Goal: Contribute content: Add original content to the website for others to see

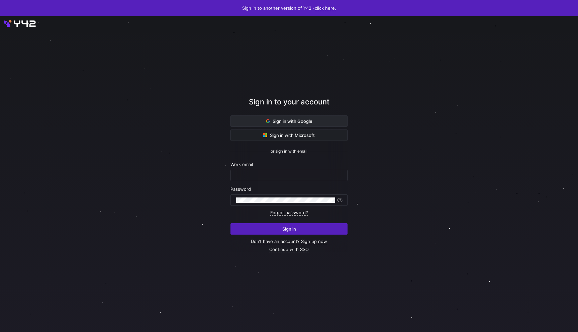
click at [288, 122] on span "Sign in with Google" at bounding box center [289, 120] width 46 height 5
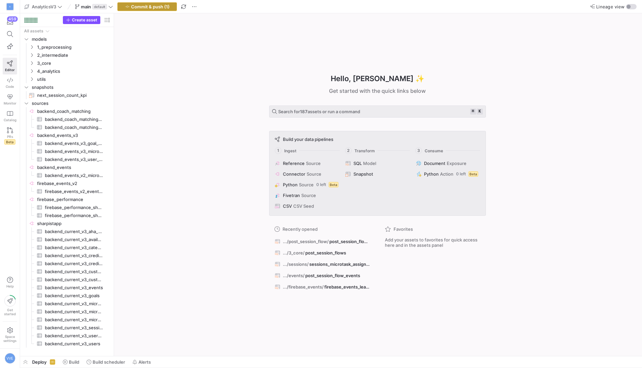
click at [169, 8] on span "Commit & push (1)" at bounding box center [150, 6] width 38 height 5
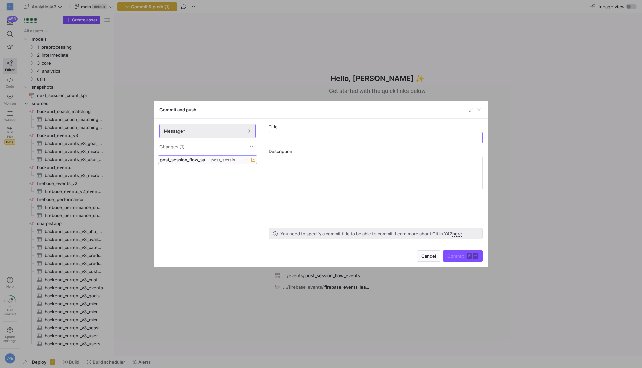
click at [205, 158] on span "post_session_flow_sankey.sql" at bounding box center [185, 159] width 50 height 5
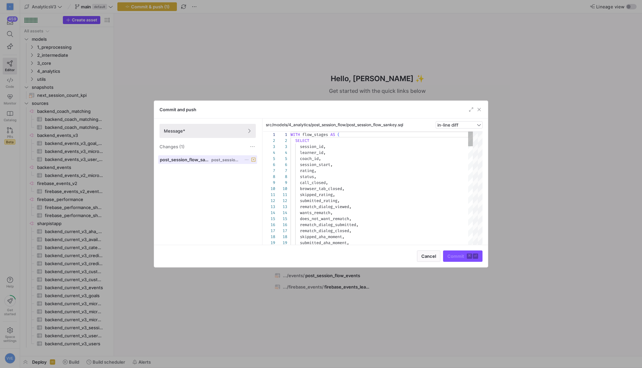
scroll to position [60, 0]
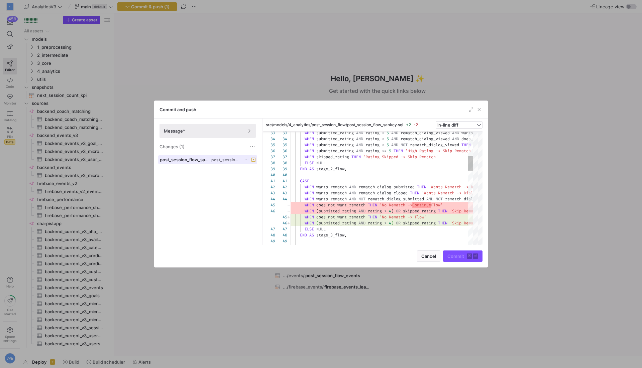
click at [235, 162] on span at bounding box center [207, 160] width 98 height 8
click at [483, 109] on div "Commit and push" at bounding box center [321, 110] width 334 height 18
click at [481, 111] on span "button" at bounding box center [479, 109] width 7 height 7
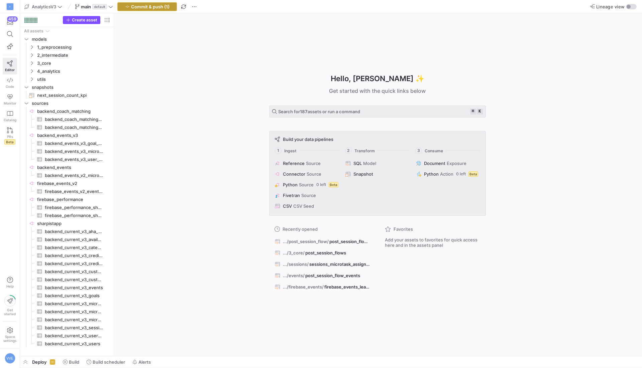
click at [150, 5] on span "Commit & push (1)" at bounding box center [150, 6] width 38 height 5
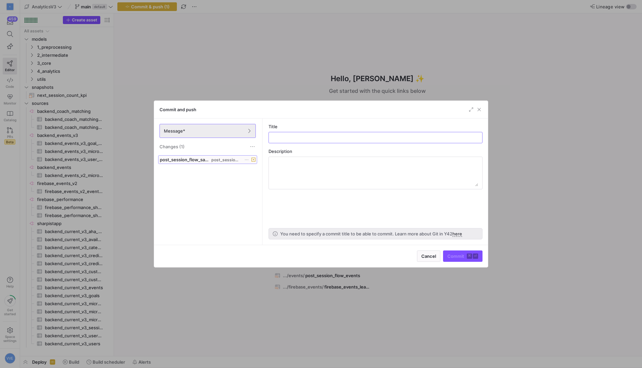
click at [202, 158] on span "post_session_flow_sankey.sql" at bounding box center [185, 159] width 50 height 5
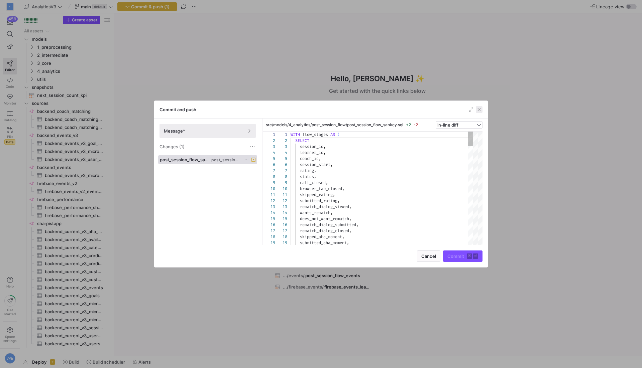
click at [480, 107] on span "button" at bounding box center [479, 109] width 7 height 7
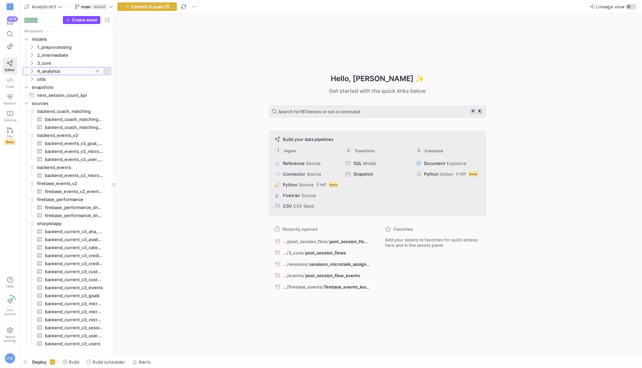
click at [42, 68] on span "4_analytics" at bounding box center [65, 72] width 57 height 8
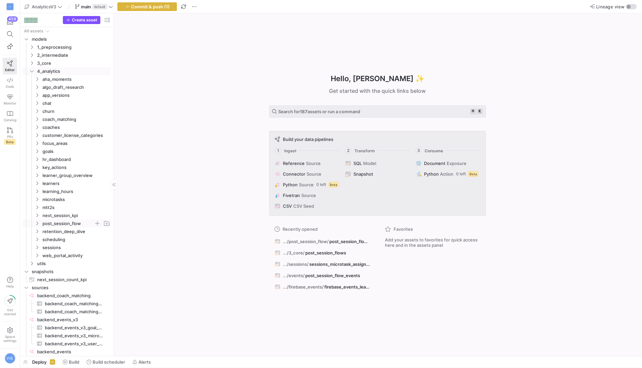
click at [57, 224] on span "post_session_flow" at bounding box center [67, 224] width 51 height 8
click at [65, 233] on span "post_session_flow_sankey​​​​​​​​​​" at bounding box center [75, 232] width 56 height 8
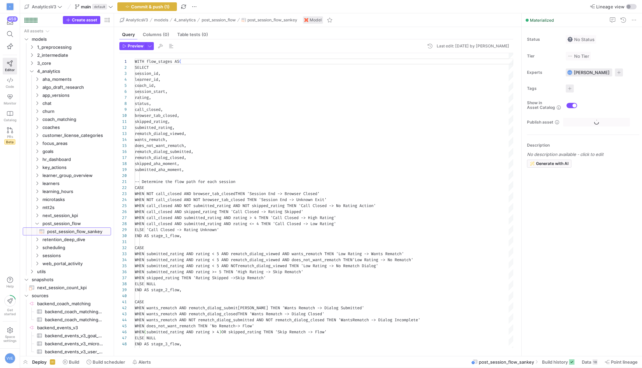
scroll to position [60, 0]
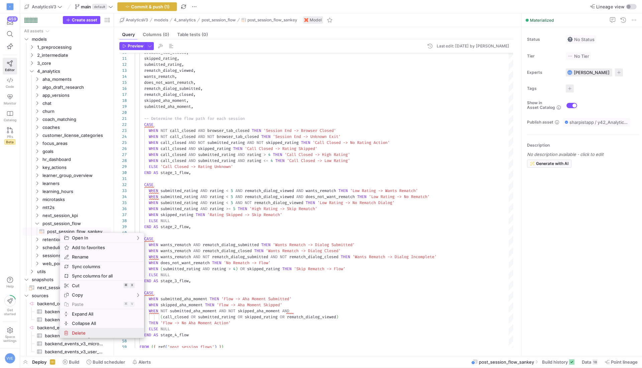
click at [81, 331] on span "Delete" at bounding box center [96, 333] width 54 height 9
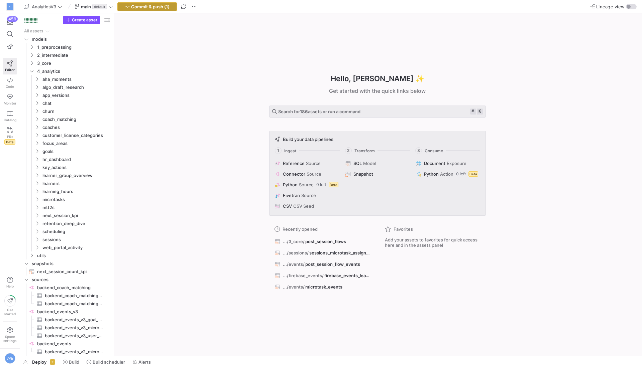
click at [139, 9] on span "Commit & push (1)" at bounding box center [150, 6] width 38 height 5
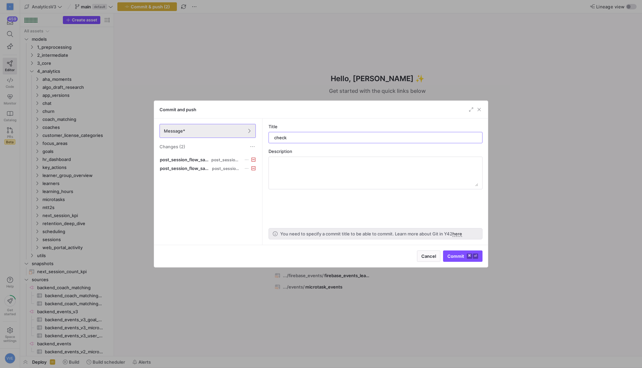
type input "check"
click at [459, 264] on div "Cancel Commit ⌘ ⏎" at bounding box center [321, 256] width 334 height 22
click at [460, 264] on div "Cancel Commit ⌘ ⏎" at bounding box center [321, 256] width 334 height 22
click at [461, 260] on span "submit" at bounding box center [462, 256] width 39 height 11
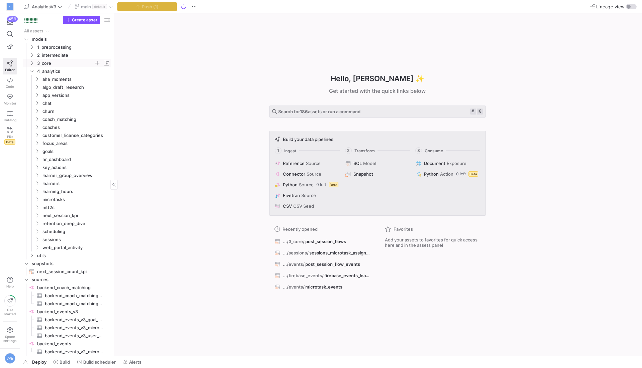
click at [44, 62] on span "3_core" at bounding box center [65, 64] width 57 height 8
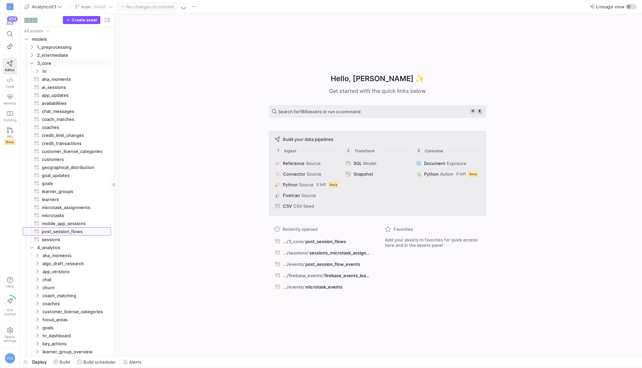
click at [62, 232] on span "post_session_flows​​​​​​​​​​" at bounding box center [73, 232] width 62 height 8
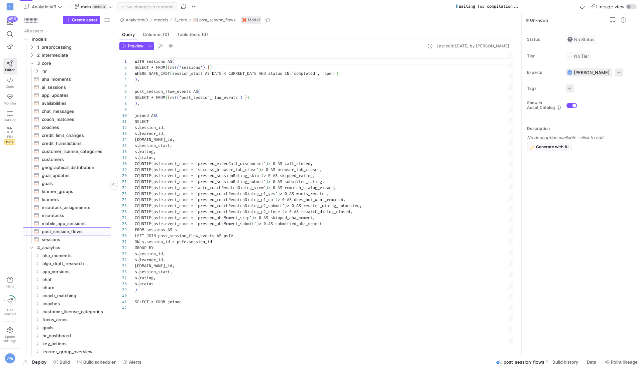
scroll to position [60, 0]
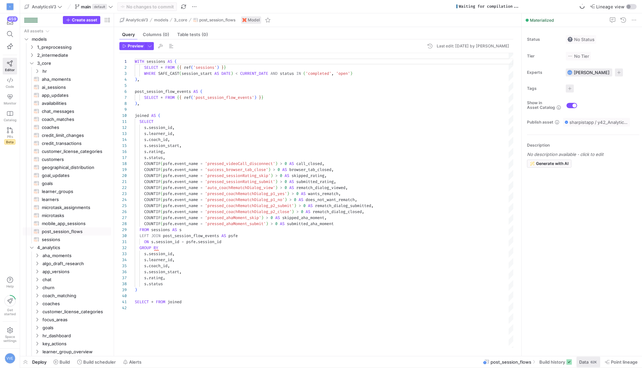
click at [579, 364] on span "Data" at bounding box center [583, 362] width 9 height 5
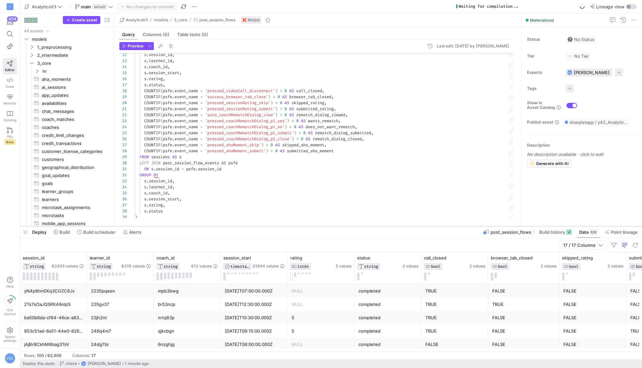
drag, startPoint x: 403, startPoint y: 247, endPoint x: 412, endPoint y: 227, distance: 21.7
click at [412, 227] on div at bounding box center [331, 226] width 622 height 3
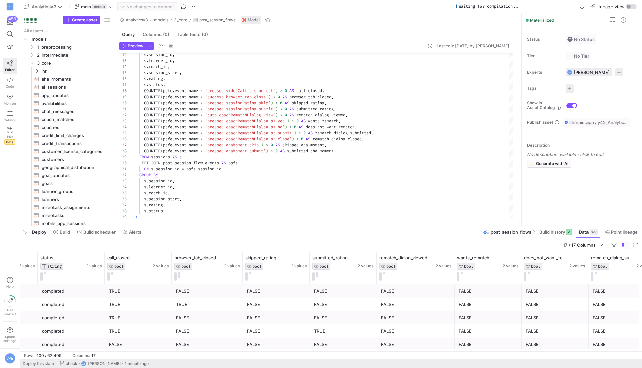
scroll to position [0, 395]
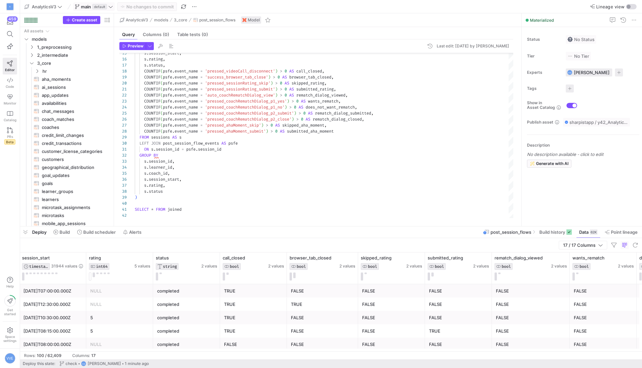
click at [98, 9] on span at bounding box center [94, 7] width 41 height 8
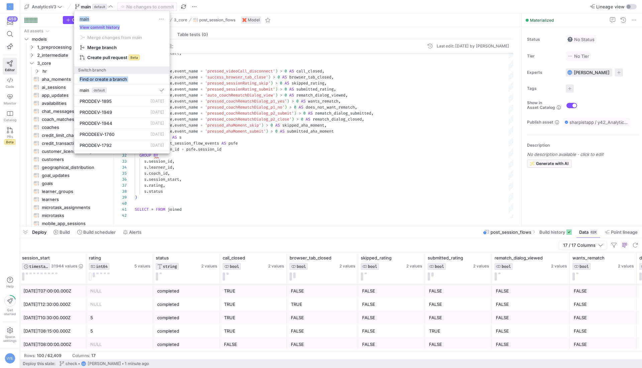
click at [524, 49] on div at bounding box center [321, 184] width 642 height 368
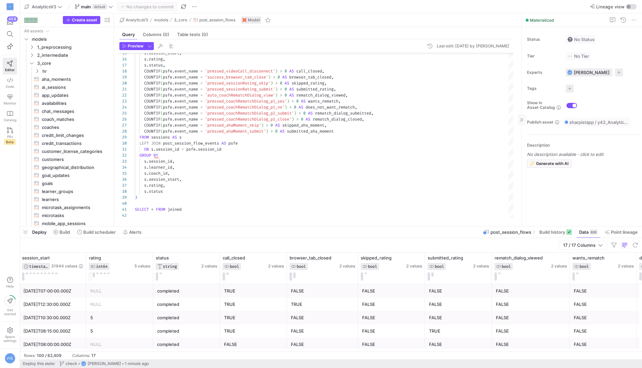
click at [634, 24] on div "Materialized" at bounding box center [582, 20] width 120 height 14
click at [635, 21] on span at bounding box center [634, 20] width 8 height 8
click at [452, 63] on div at bounding box center [321, 184] width 642 height 368
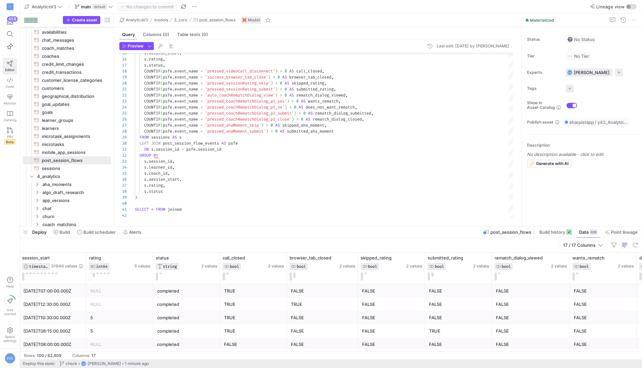
click at [10, 70] on span "Editor" at bounding box center [10, 70] width 10 height 4
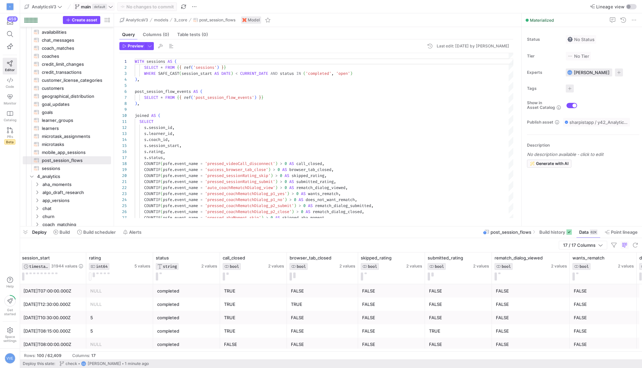
click at [110, 10] on button "main default" at bounding box center [93, 6] width 41 height 9
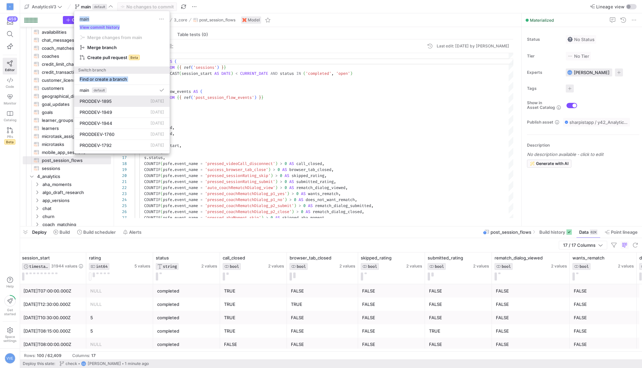
click at [113, 102] on div "PRODDEV-1895 [DATE]" at bounding box center [122, 101] width 85 height 5
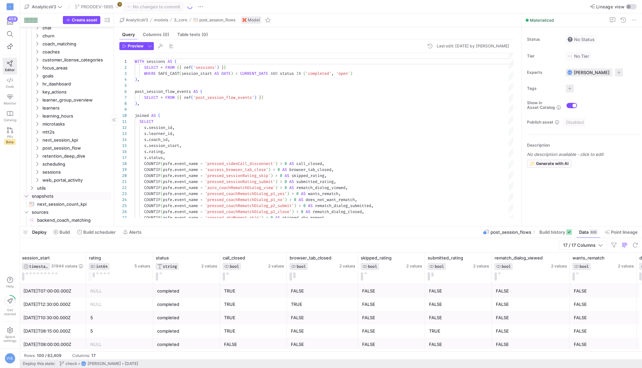
scroll to position [252, 0]
click at [72, 149] on span "post_session_flow" at bounding box center [67, 148] width 51 height 8
click at [74, 152] on span "post_session_flow_sankey​​​​​​​​​​" at bounding box center [75, 156] width 56 height 8
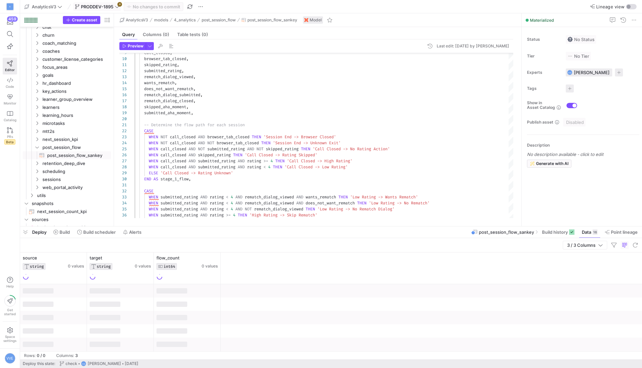
click at [120, 10] on span at bounding box center [97, 7] width 47 height 8
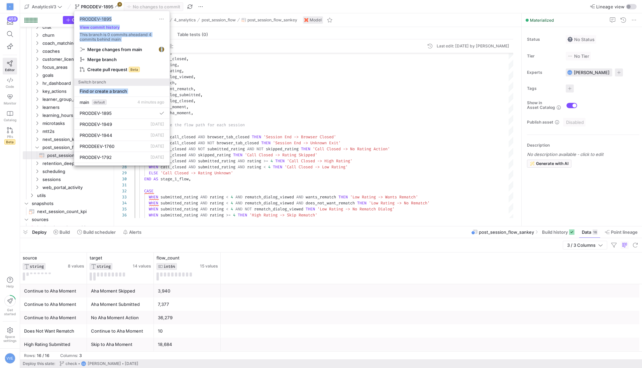
click at [248, 153] on div at bounding box center [321, 184] width 642 height 368
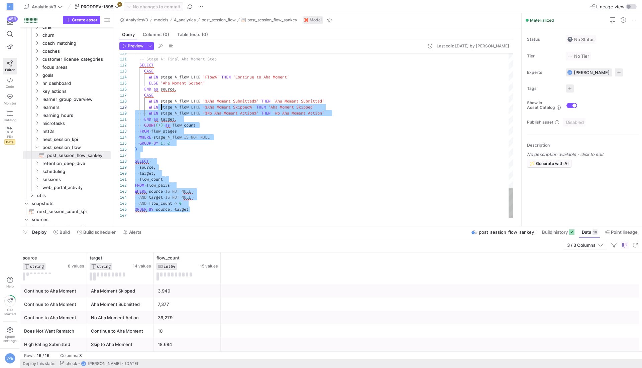
scroll to position [18, 0]
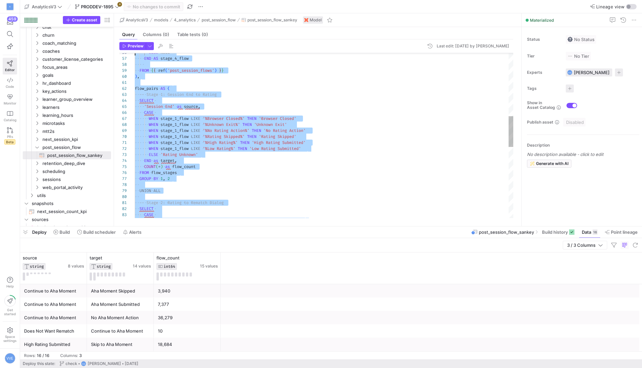
type textarea "WITH flow_stages AS ( SELECT session_id, learner_id, coach_id, session_start, r…"
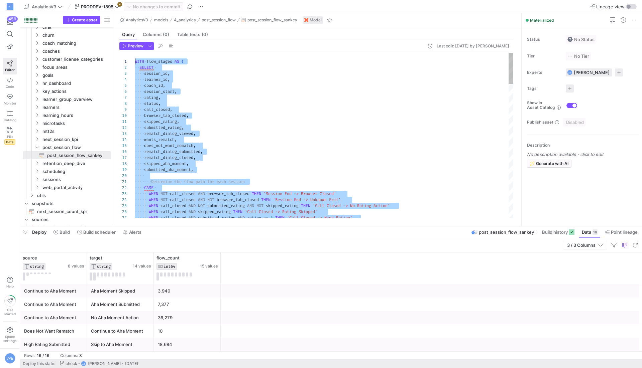
drag, startPoint x: 237, startPoint y: 212, endPoint x: 121, endPoint y: 13, distance: 229.8
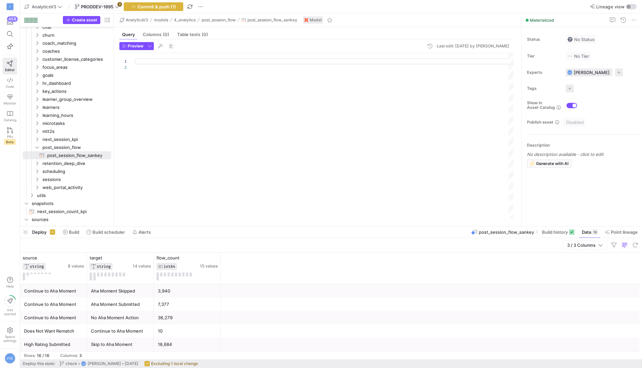
click at [105, 7] on span "PRODDEV-1895" at bounding box center [97, 6] width 32 height 5
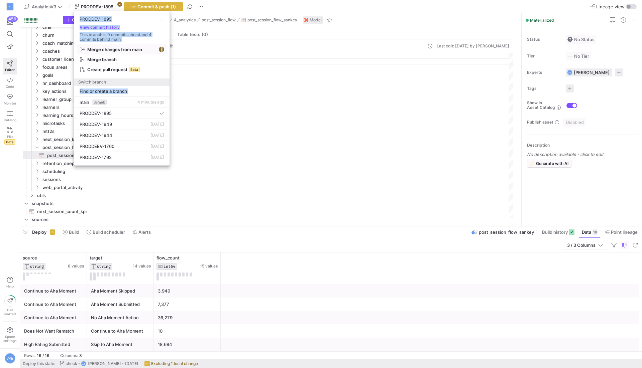
click at [129, 50] on span "Merge changes from main" at bounding box center [114, 49] width 55 height 5
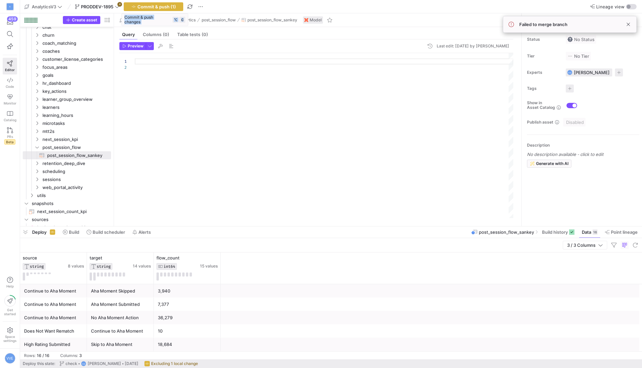
scroll to position [6, 0]
click at [158, 99] on div at bounding box center [324, 136] width 378 height 166
click at [159, 69] on div at bounding box center [324, 136] width 378 height 166
type textarea "]"
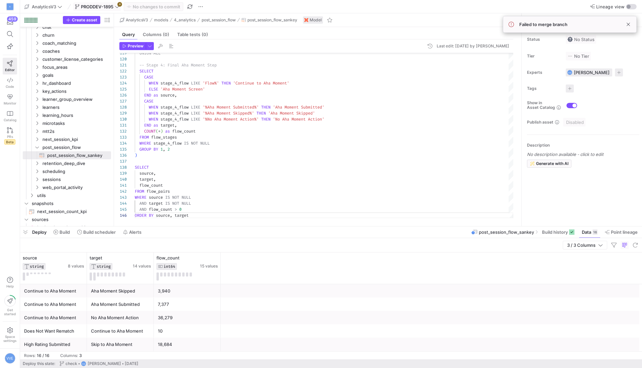
type textarea "flow_count FROM flow_pairs WHERE source IS NOT NULL AND target IS NOT NULL AND …"
click at [118, 8] on icon at bounding box center [117, 6] width 5 height 5
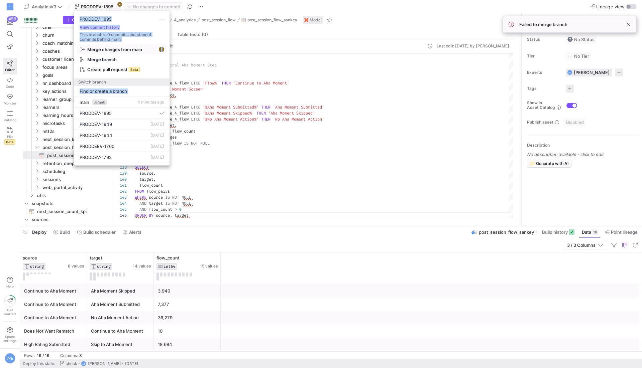
drag, startPoint x: 117, startPoint y: 59, endPoint x: 119, endPoint y: 49, distance: 9.9
click at [119, 49] on div "Merge changes from main 4 Merge branch Create pull request Beta" at bounding box center [122, 59] width 90 height 30
click at [119, 49] on span "Merge changes from main" at bounding box center [114, 49] width 55 height 5
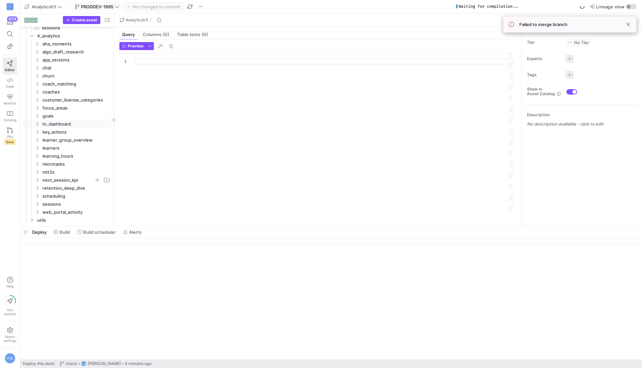
scroll to position [109, 0]
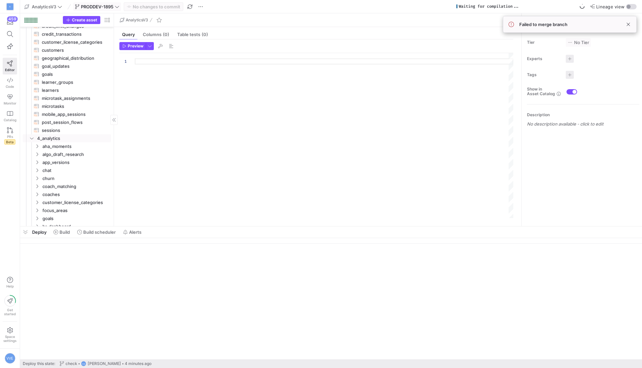
click at [98, 134] on link "sessions​​​​​​​​​​" at bounding box center [67, 130] width 88 height 8
type textarea "{{ config(materialized = 'table') }} WITH source_aha_moments AS ( SELECT sessio…"
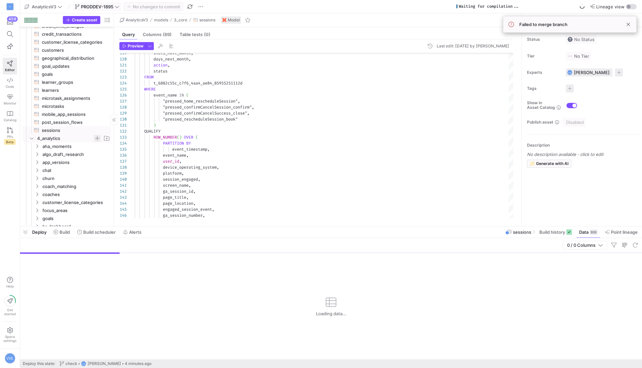
click at [99, 137] on span "Press SPACE to select this row." at bounding box center [97, 138] width 7 height 7
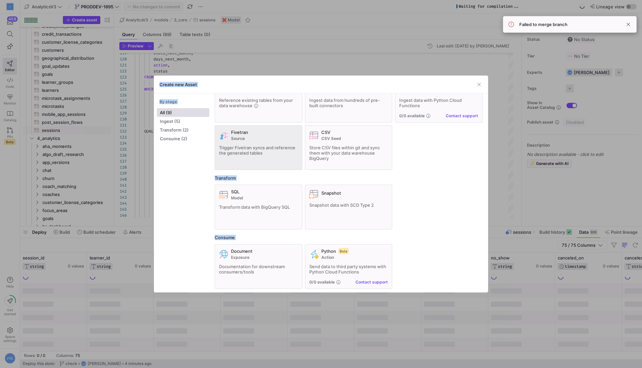
scroll to position [19, 0]
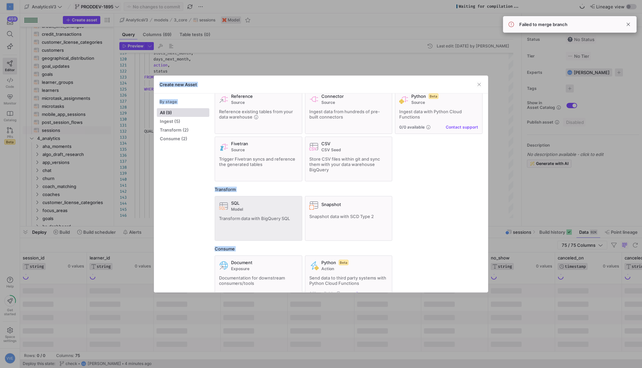
click at [285, 199] on span at bounding box center [258, 219] width 87 height 44
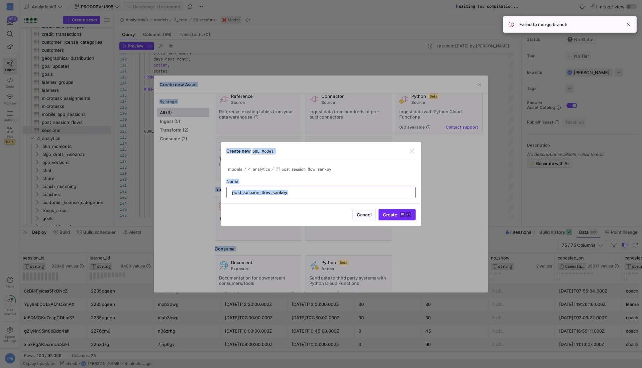
type input "post_session_flow_sankey"
click at [411, 218] on span "submit" at bounding box center [397, 215] width 36 height 11
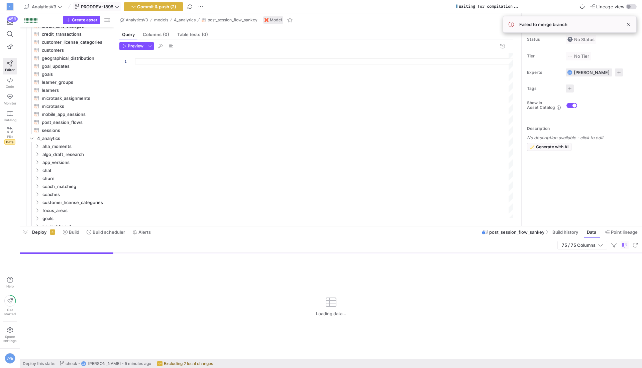
scroll to position [210, 0]
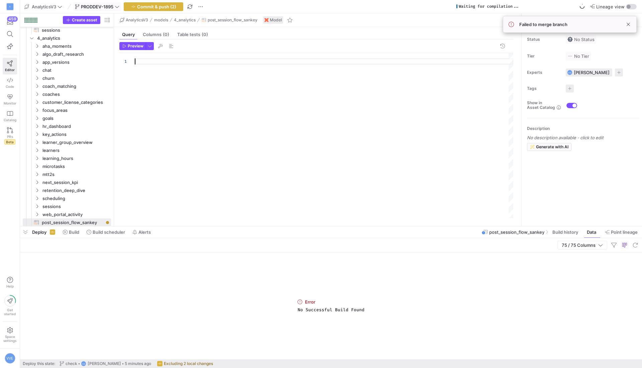
click at [250, 133] on div at bounding box center [324, 136] width 378 height 166
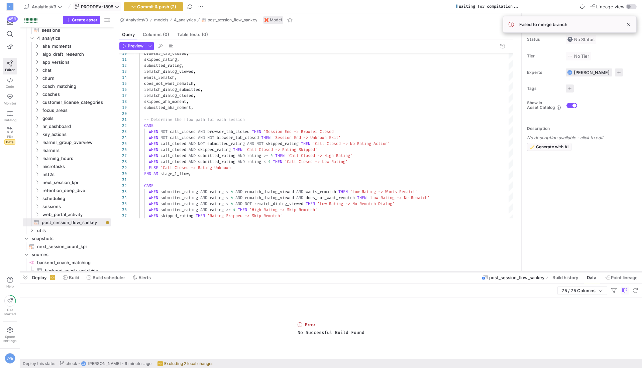
drag, startPoint x: 242, startPoint y: 227, endPoint x: 218, endPoint y: 310, distance: 86.4
click at [218, 273] on div at bounding box center [331, 272] width 622 height 3
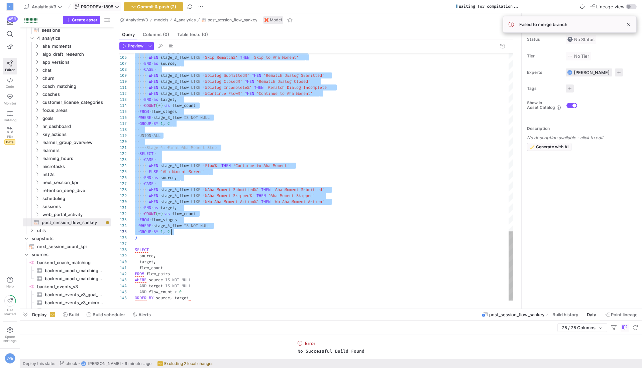
scroll to position [0, 36]
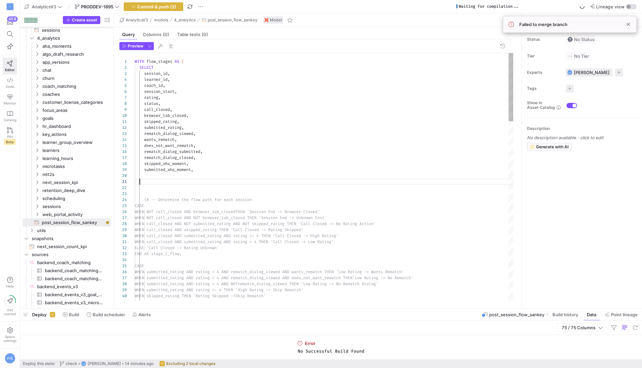
scroll to position [0, 4]
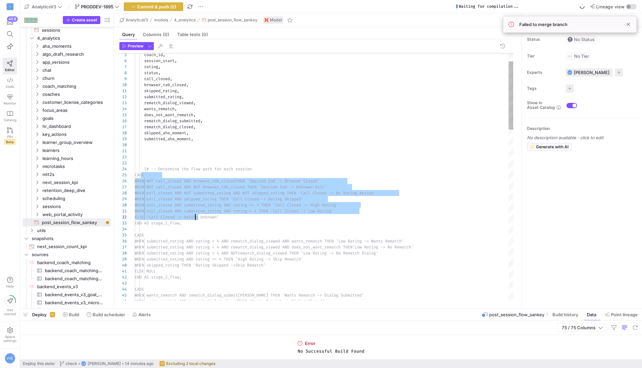
scroll to position [24, 58]
drag, startPoint x: 144, startPoint y: 174, endPoint x: 198, endPoint y: 222, distance: 71.7
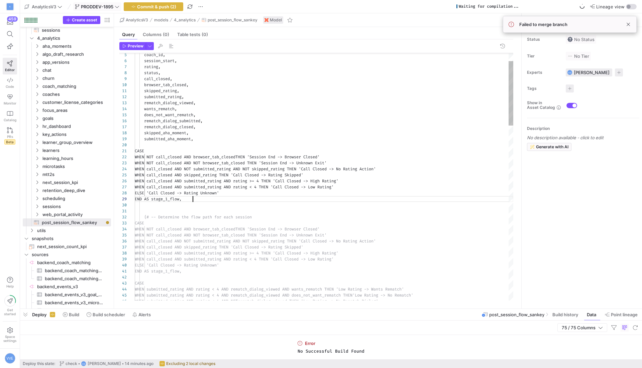
scroll to position [36, 58]
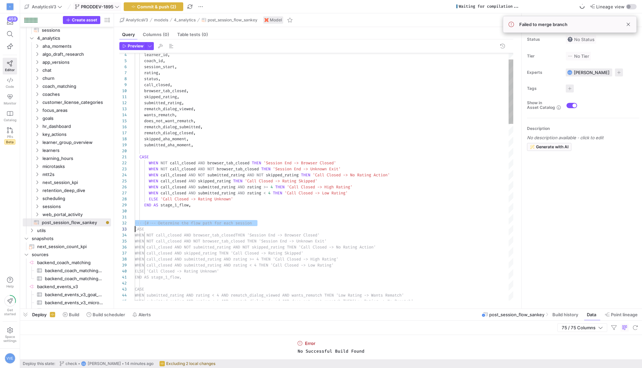
scroll to position [0, 17]
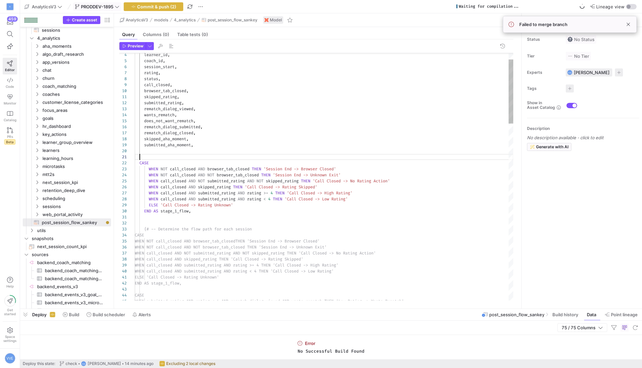
scroll to position [6, 0]
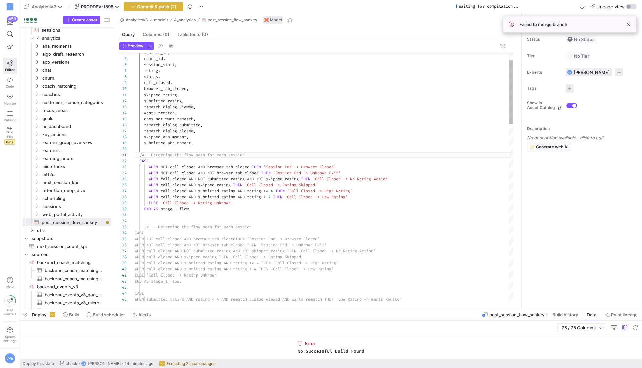
scroll to position [6, 17]
drag, startPoint x: 198, startPoint y: 166, endPoint x: 251, endPoint y: 166, distance: 53.5
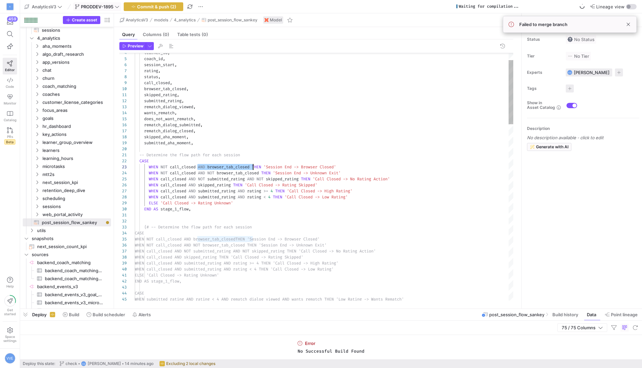
drag, startPoint x: 198, startPoint y: 171, endPoint x: 262, endPoint y: 174, distance: 63.9
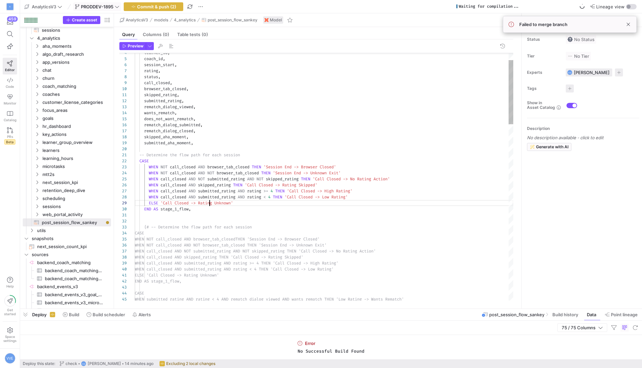
drag, startPoint x: 210, startPoint y: 206, endPoint x: 191, endPoint y: 205, distance: 18.4
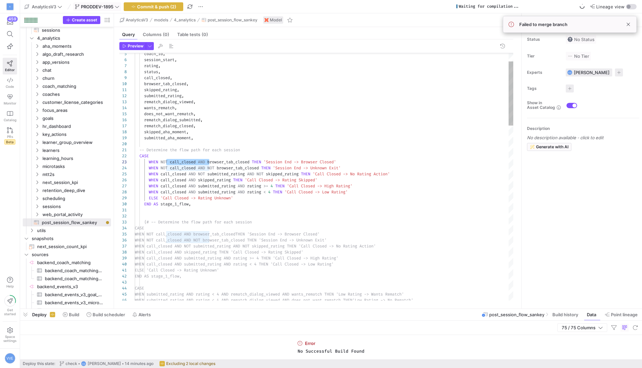
drag, startPoint x: 210, startPoint y: 162, endPoint x: 166, endPoint y: 162, distance: 44.1
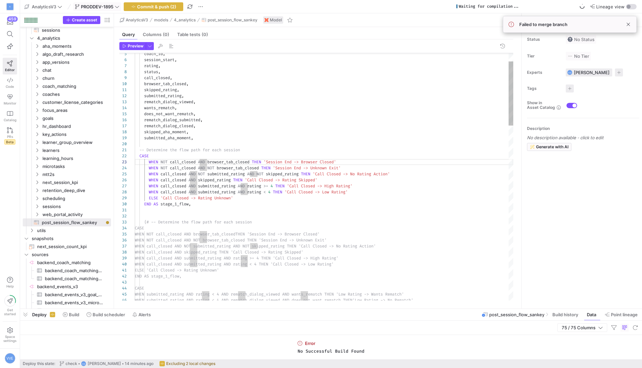
scroll to position [18, 63]
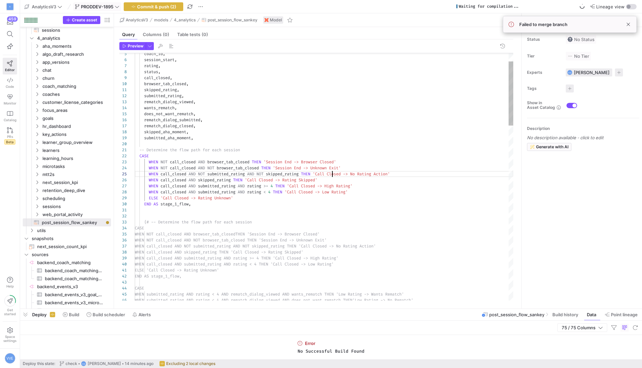
drag, startPoint x: 384, startPoint y: 172, endPoint x: 432, endPoint y: 174, distance: 47.5
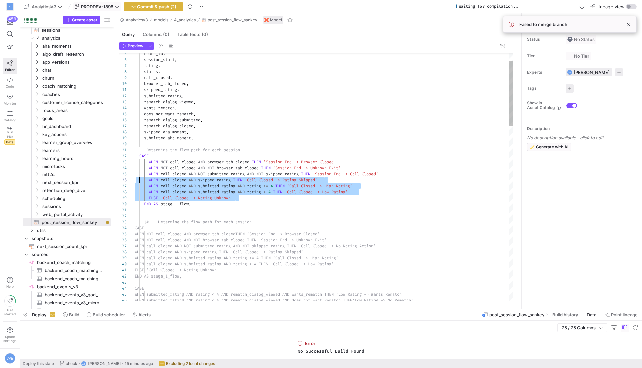
scroll to position [30, 0]
drag, startPoint x: 378, startPoint y: 198, endPoint x: 125, endPoint y: 183, distance: 252.9
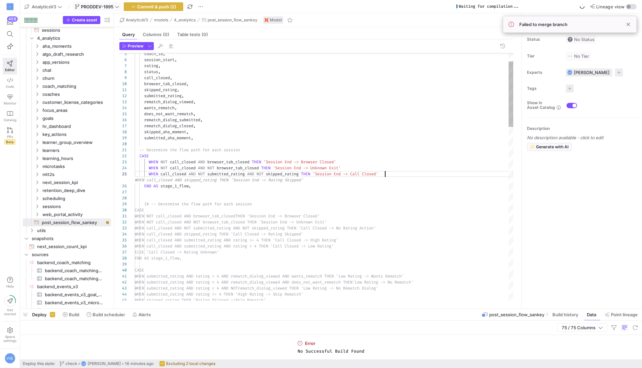
scroll to position [36, 0]
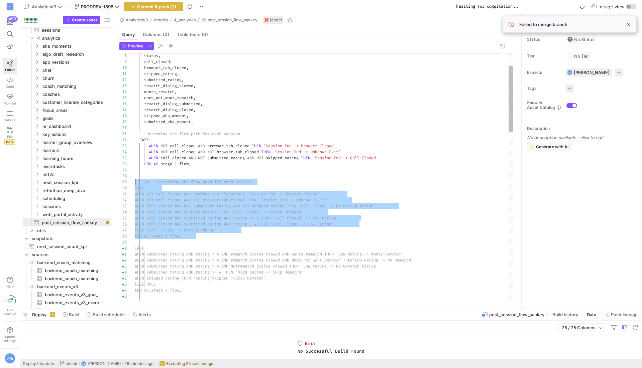
scroll to position [48, 0]
drag, startPoint x: 206, startPoint y: 237, endPoint x: 107, endPoint y: 182, distance: 113.0
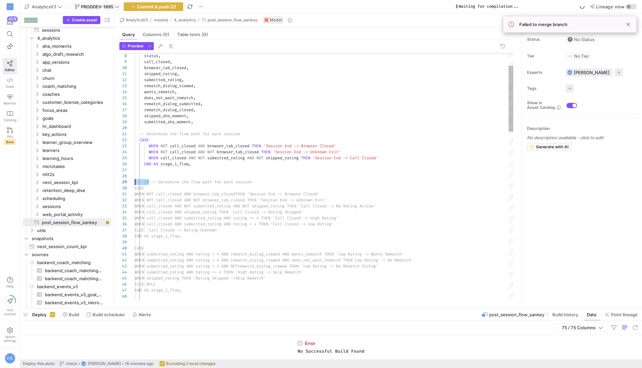
drag, startPoint x: 150, startPoint y: 181, endPoint x: 125, endPoint y: 184, distance: 25.3
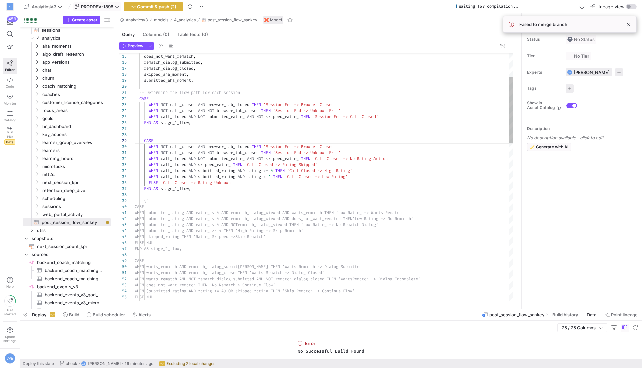
scroll to position [18, 211]
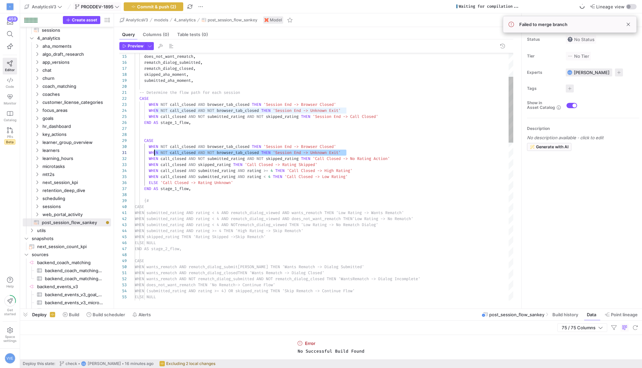
scroll to position [54, 0]
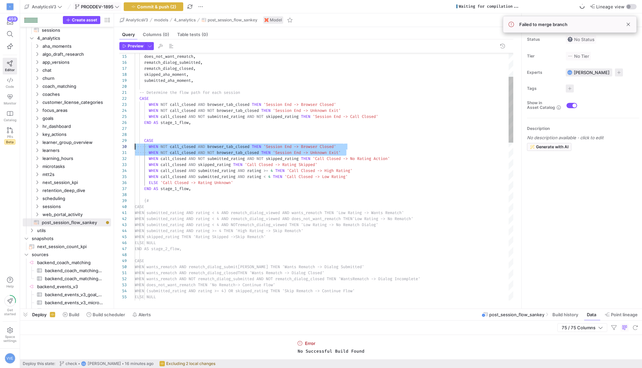
drag, startPoint x: 368, startPoint y: 155, endPoint x: 122, endPoint y: 145, distance: 246.3
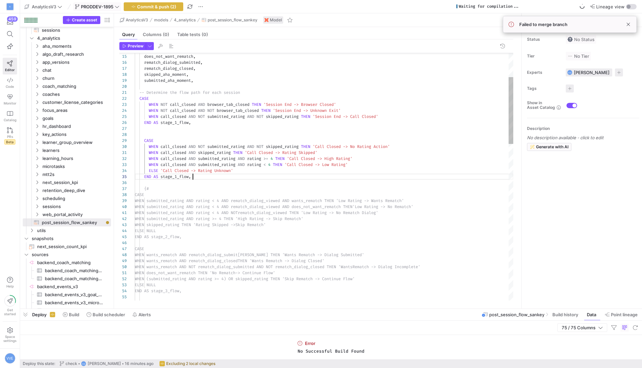
scroll to position [24, 58]
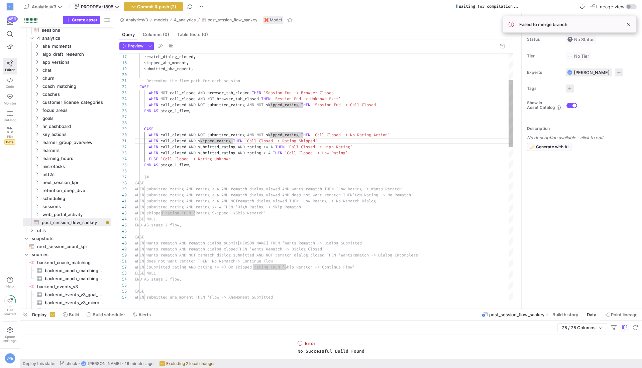
scroll to position [0, 70]
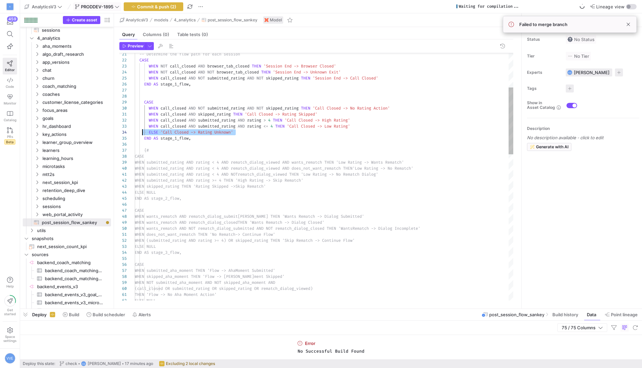
scroll to position [18, 58]
drag, startPoint x: 247, startPoint y: 131, endPoint x: 198, endPoint y: 136, distance: 49.4
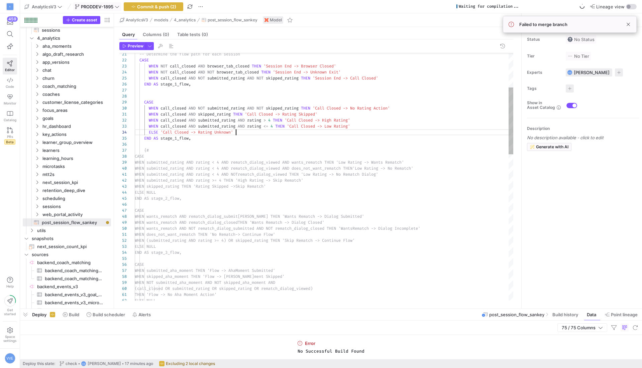
drag, startPoint x: 253, startPoint y: 132, endPoint x: 94, endPoint y: 131, distance: 159.2
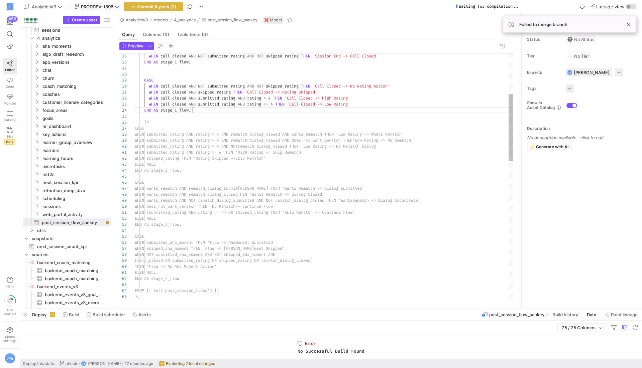
scroll to position [18, 58]
click at [226, 112] on div "WHEN call_closed AND skipped_rating THEN 'Call Closed -> Rating Skipped' WHEN c…" at bounding box center [324, 360] width 378 height 914
click at [393, 84] on div "WHEN call_closed AND skipped_rating THEN 'Call Closed -> Rating Skipped' WHEN c…" at bounding box center [324, 360] width 378 height 914
click at [393, 87] on div "WHEN call_closed AND skipped_rating THEN 'Call Closed -> Rating Skipped' WHEN c…" at bounding box center [324, 360] width 378 height 914
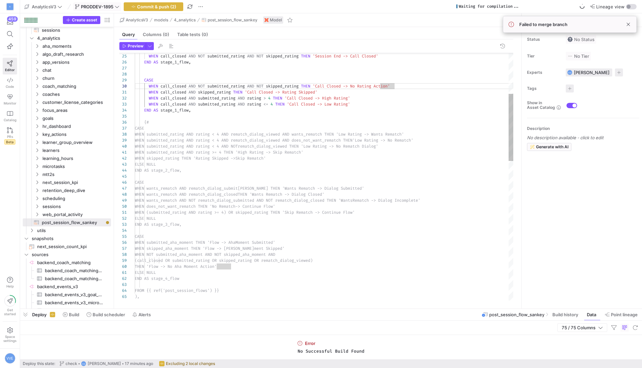
scroll to position [18, 58]
click at [198, 108] on div "WHEN call_closed AND skipped_rating THEN 'Call Closed -> Rating Skipped' WHEN c…" at bounding box center [324, 360] width 378 height 914
click at [397, 84] on div "WHEN call_closed AND skipped_rating THEN 'Call Closed -> Rating Skipped' WHEN c…" at bounding box center [324, 360] width 378 height 914
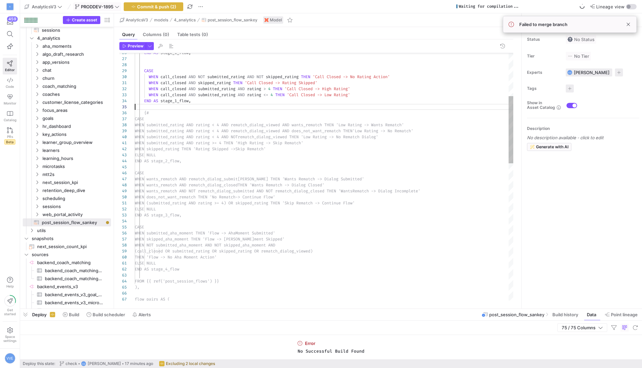
scroll to position [24, 0]
click at [235, 106] on div "WHEN call_closed AND skipped_rating THEN 'Call Closed -> Rating Skipped' WHEN c…" at bounding box center [324, 351] width 378 height 914
click at [155, 110] on div "WHEN call_closed AND skipped_rating THEN 'Call Closed -> Rating Skipped' WHEN c…" at bounding box center [324, 351] width 378 height 914
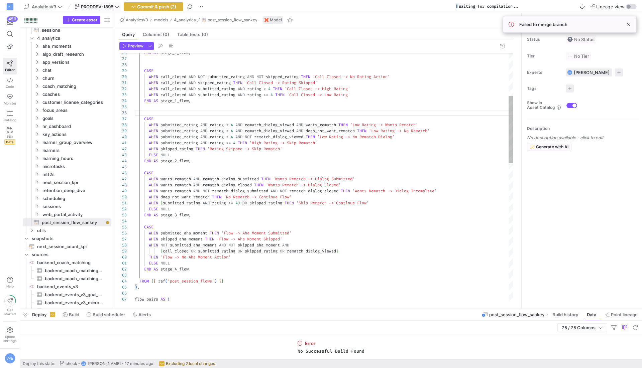
click at [149, 165] on div "WHEN call_closed AND skipped_rating THEN 'Call Closed -> Rating Skipped' WHEN c…" at bounding box center [324, 351] width 378 height 914
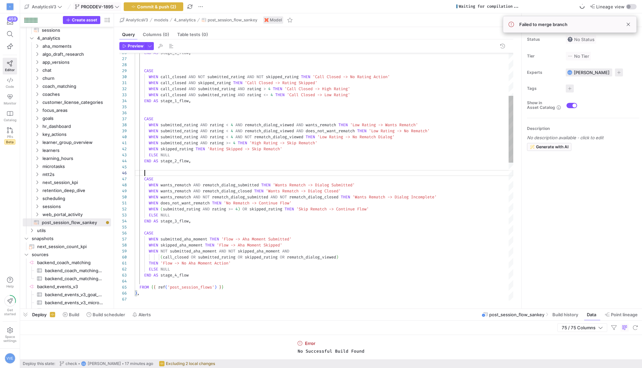
scroll to position [30, 14]
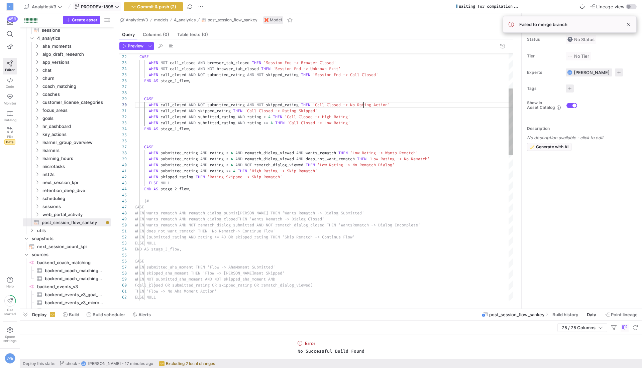
scroll to position [54, 243]
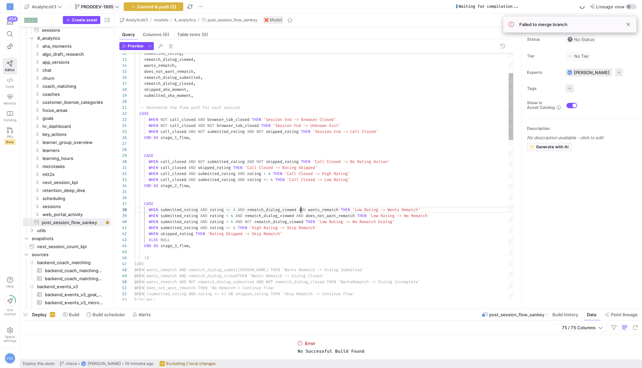
scroll to position [42, 166]
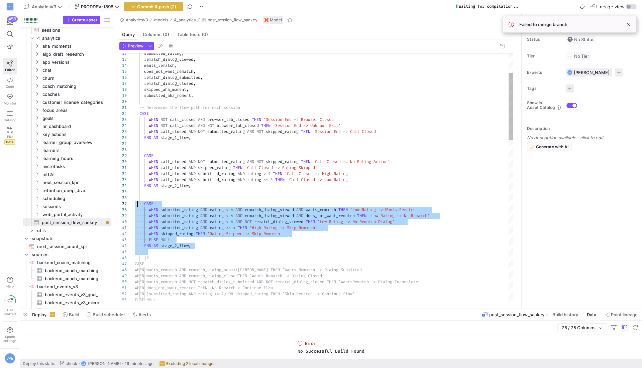
drag, startPoint x: 209, startPoint y: 252, endPoint x: 137, endPoint y: 204, distance: 87.4
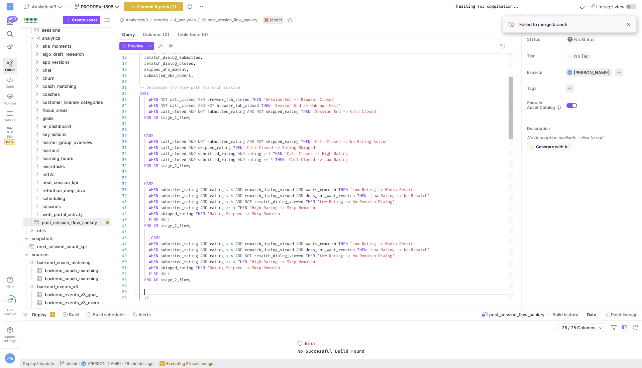
scroll to position [24, 9]
drag, startPoint x: 297, startPoint y: 189, endPoint x: 301, endPoint y: 189, distance: 3.7
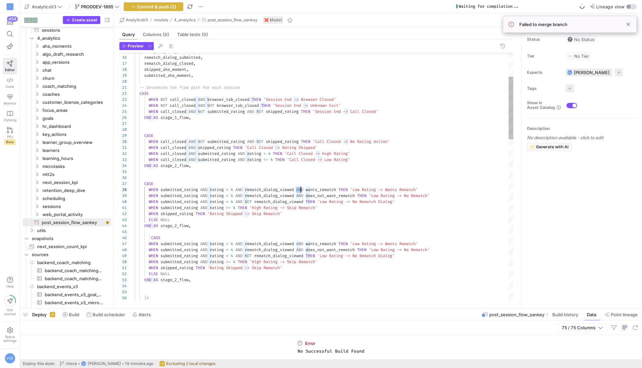
drag, startPoint x: 299, startPoint y: 189, endPoint x: 344, endPoint y: 190, distance: 44.5
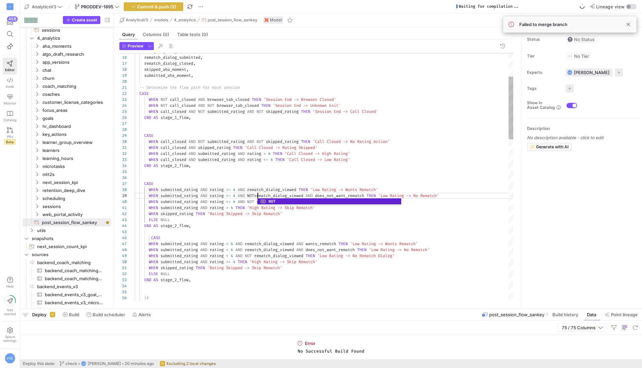
scroll to position [48, 125]
drag, startPoint x: 350, startPoint y: 188, endPoint x: 383, endPoint y: 190, distance: 33.8
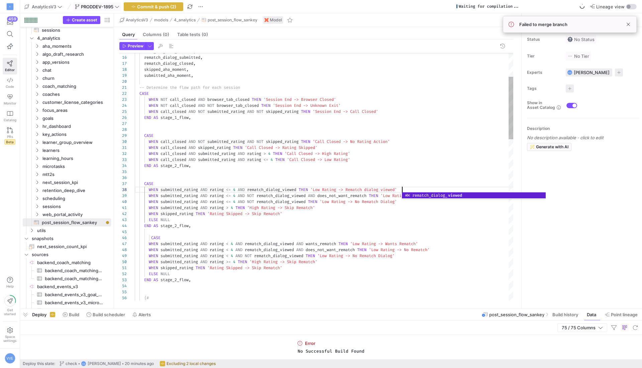
scroll to position [30, 9]
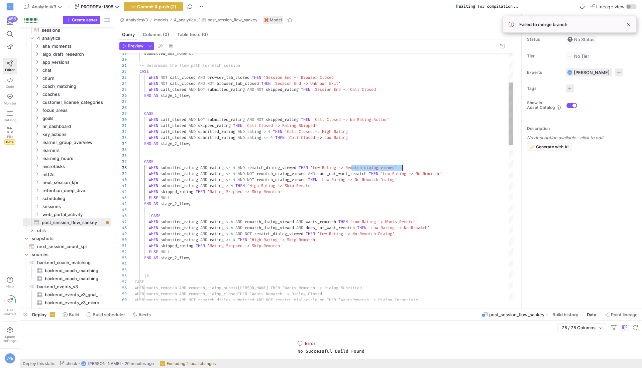
scroll to position [42, 267]
drag, startPoint x: 350, startPoint y: 167, endPoint x: 401, endPoint y: 166, distance: 50.8
drag, startPoint x: 422, startPoint y: 174, endPoint x: 447, endPoint y: 173, distance: 25.1
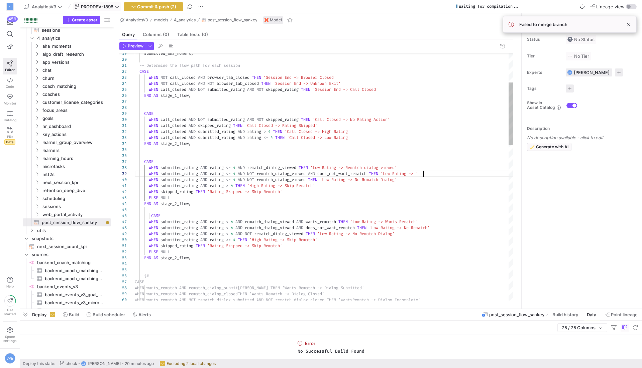
scroll to position [48, 339]
drag, startPoint x: 372, startPoint y: 173, endPoint x: 313, endPoint y: 173, distance: 59.2
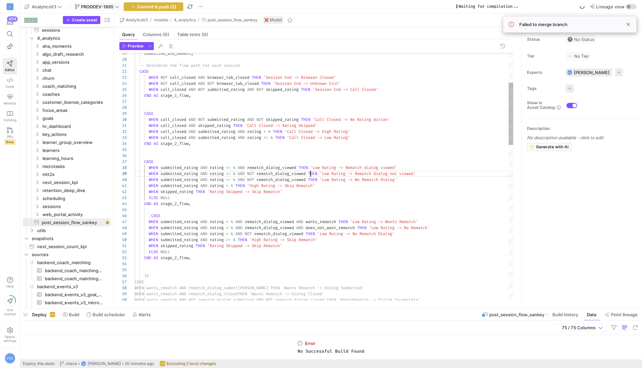
scroll to position [48, 176]
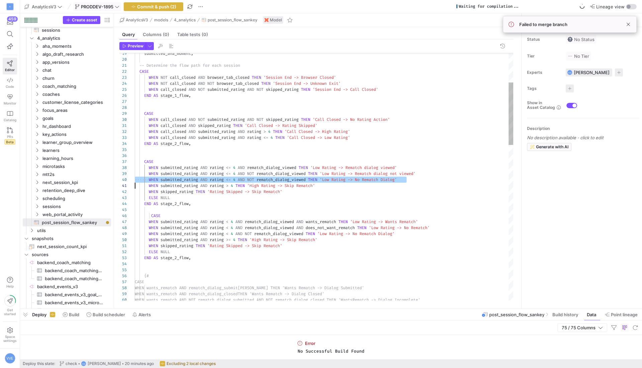
scroll to position [54, 0]
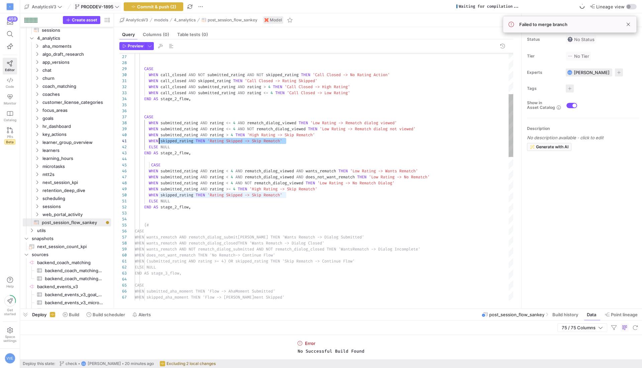
scroll to position [0, 19]
drag, startPoint x: 302, startPoint y: 139, endPoint x: 154, endPoint y: 141, distance: 147.1
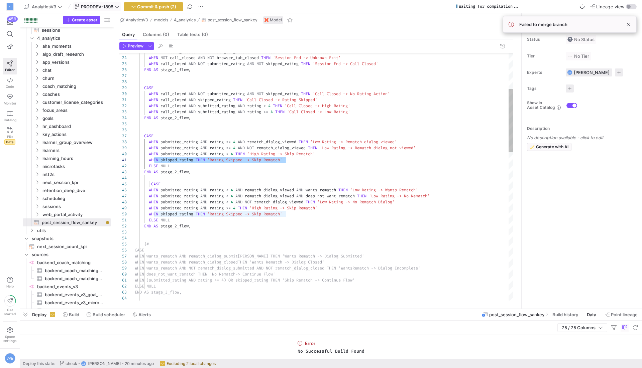
scroll to position [0, 151]
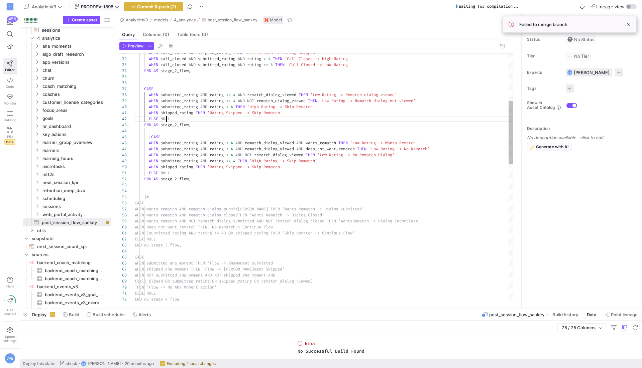
click at [165, 117] on div "WHEN call_closed AND skipped_rating THEN 'Call Closed -> Rating Skipped' WHEN c…" at bounding box center [324, 351] width 378 height 974
click at [176, 120] on div "WHEN call_closed AND skipped_rating THEN 'Call Closed -> Rating Skipped' WHEN c…" at bounding box center [324, 351] width 378 height 974
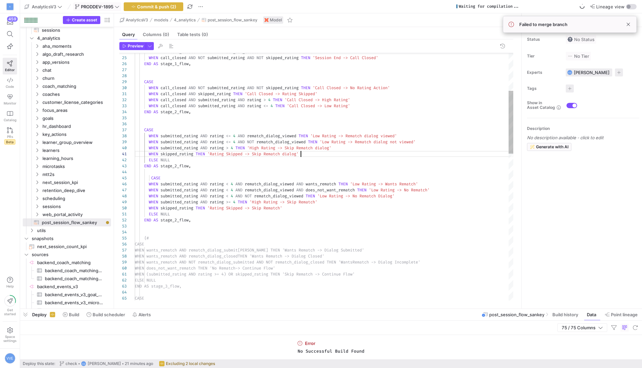
scroll to position [42, 269]
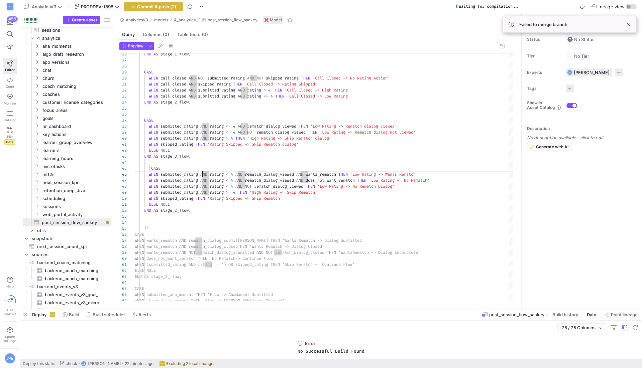
type textarea "WHEN skipped_rating THEN 'Rating Skipped -> Skip Rematch dialog' ELSE NULL END …"
